Goal: Register for event/course

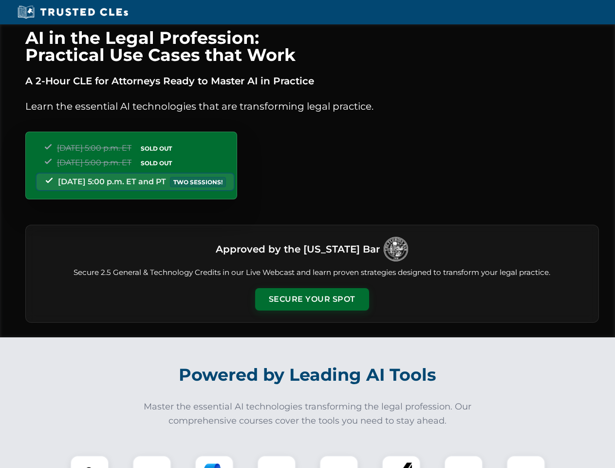
click at [312, 299] on button "Secure Your Spot" at bounding box center [312, 299] width 114 height 22
click at [90, 461] on img at bounding box center [90, 474] width 28 height 28
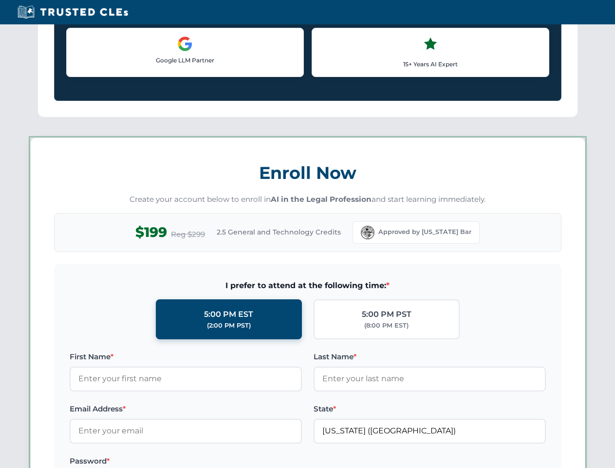
click at [214, 461] on label "Password *" at bounding box center [186, 461] width 232 height 12
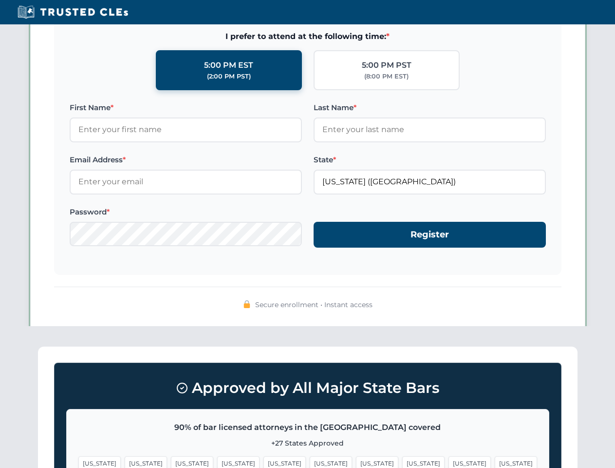
click at [449, 461] on span "[US_STATE]" at bounding box center [470, 463] width 42 height 14
